Goal: Book appointment/travel/reservation

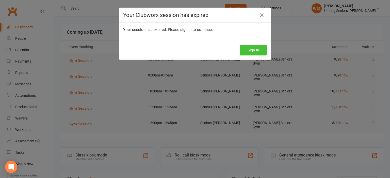
click at [249, 55] on button "Sign In" at bounding box center [253, 50] width 27 height 11
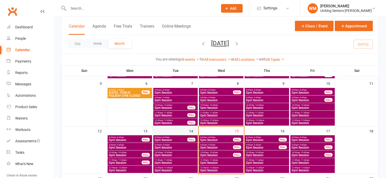
scroll to position [102, 0]
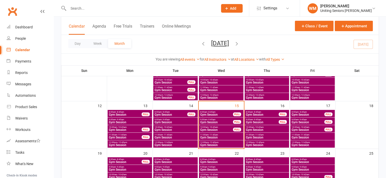
click at [204, 121] on span "Gym Session" at bounding box center [216, 122] width 33 height 3
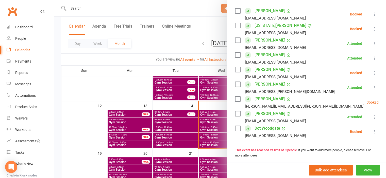
scroll to position [76, 0]
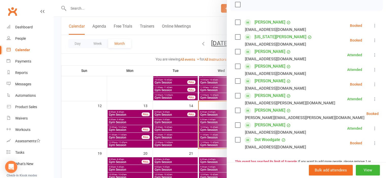
click at [96, 125] on div at bounding box center [220, 89] width 332 height 178
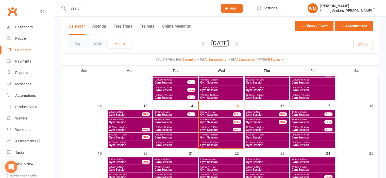
click at [212, 127] on span "- 10:45am" at bounding box center [213, 127] width 9 height 2
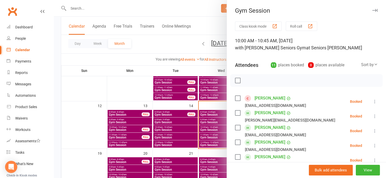
click at [92, 137] on div at bounding box center [220, 89] width 332 height 178
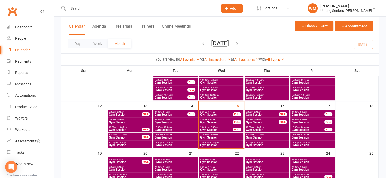
click at [224, 122] on span "Gym Session" at bounding box center [216, 122] width 33 height 3
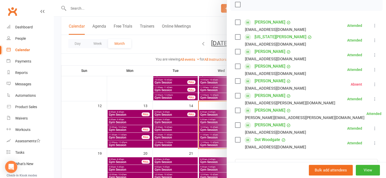
click at [81, 124] on div at bounding box center [220, 89] width 332 height 178
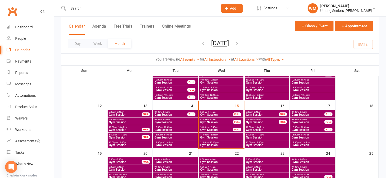
click at [208, 129] on span "Gym Session" at bounding box center [216, 130] width 33 height 3
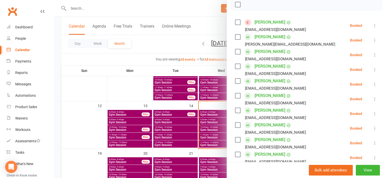
click at [76, 129] on div at bounding box center [220, 89] width 332 height 178
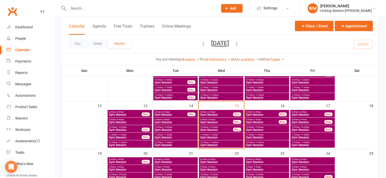
click at [207, 129] on span "Gym Session" at bounding box center [216, 130] width 33 height 3
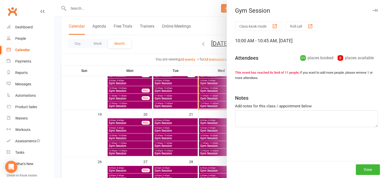
scroll to position [152, 0]
